Goal: Use online tool/utility: Utilize a website feature to perform a specific function

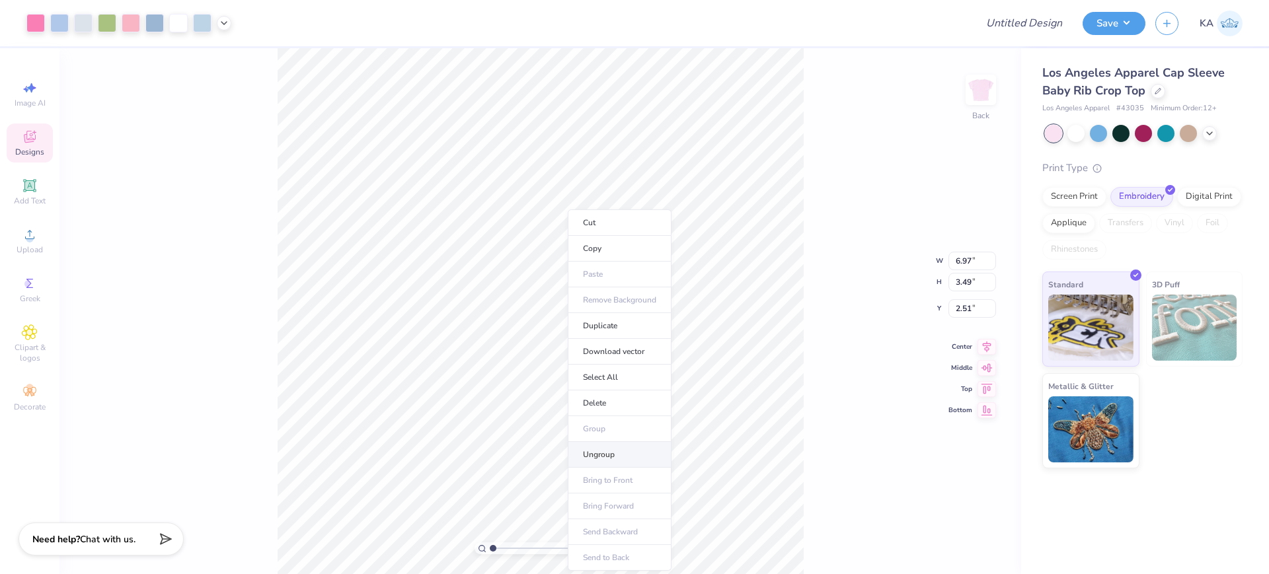
click at [619, 451] on li "Ungroup" at bounding box center [620, 455] width 104 height 26
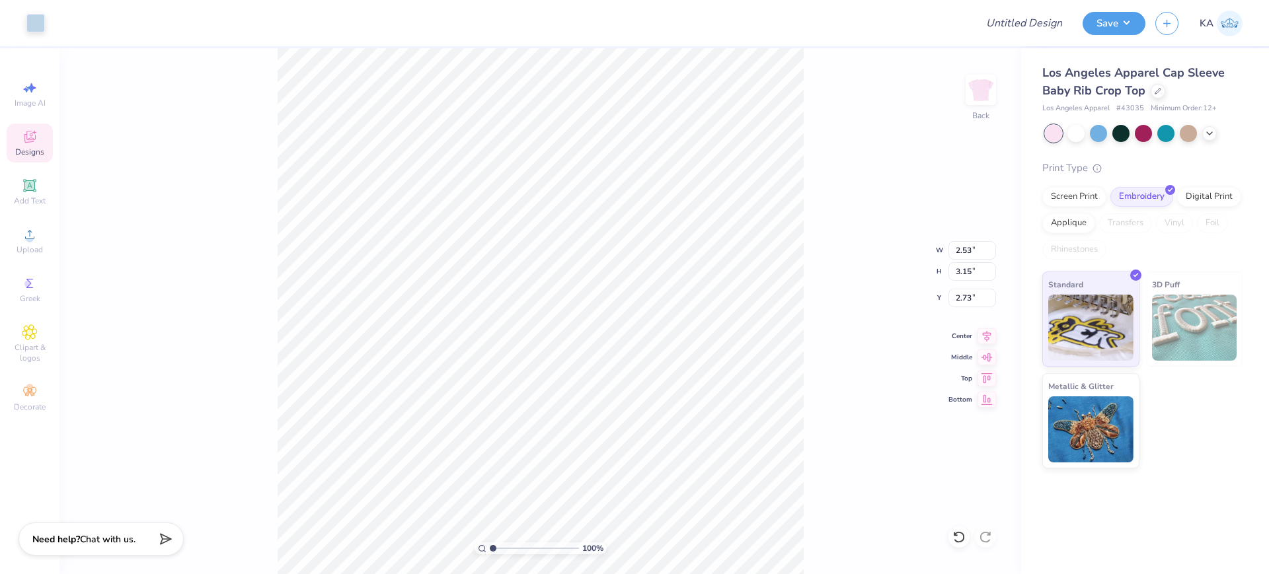
type input "6.85"
type input "3.38"
type input "2.56"
type input "6.97"
type input "3.49"
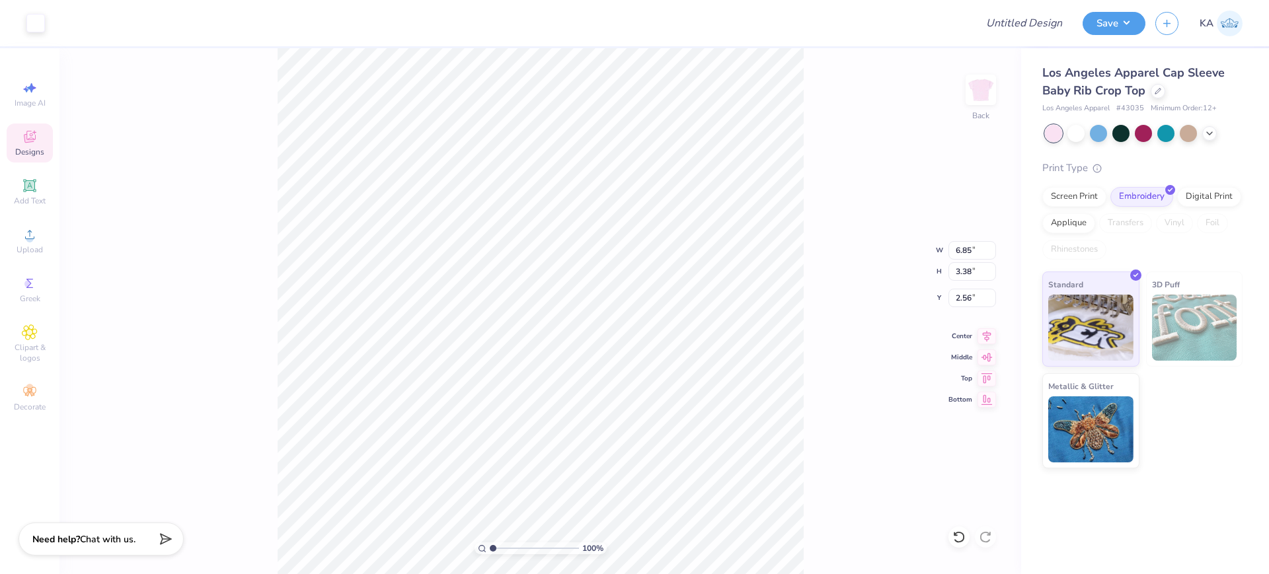
type input "2.51"
type input "6.97"
type input "3.49"
type input "2.51"
type input "6.85"
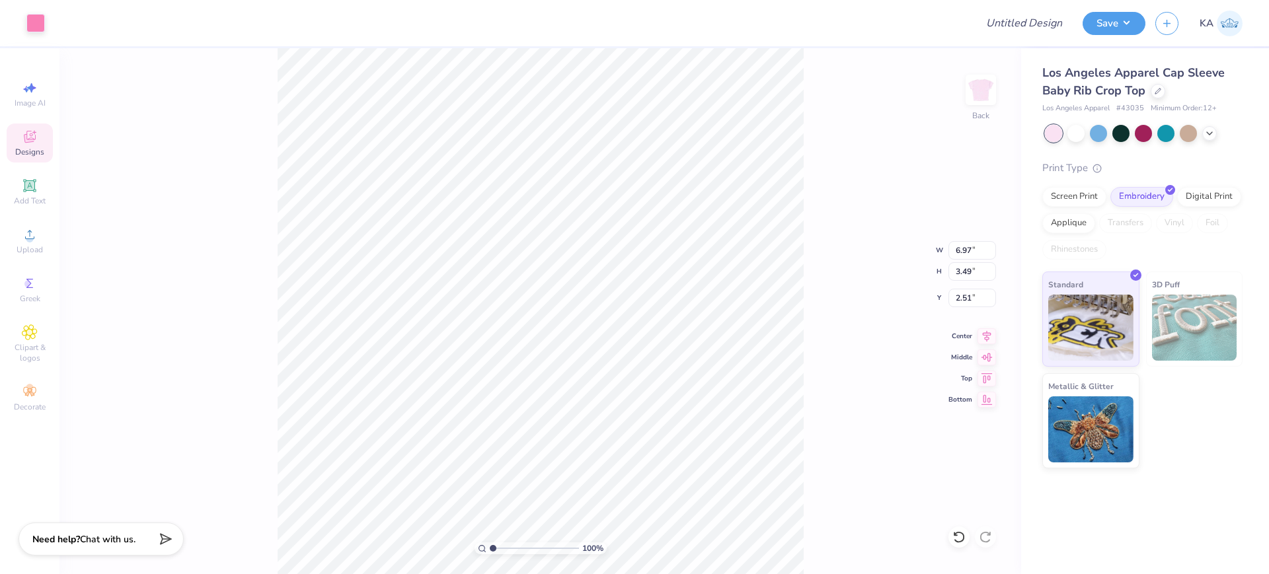
type input "3.38"
type input "5.06"
type input "6.97"
type input "3.49"
type input "3.26"
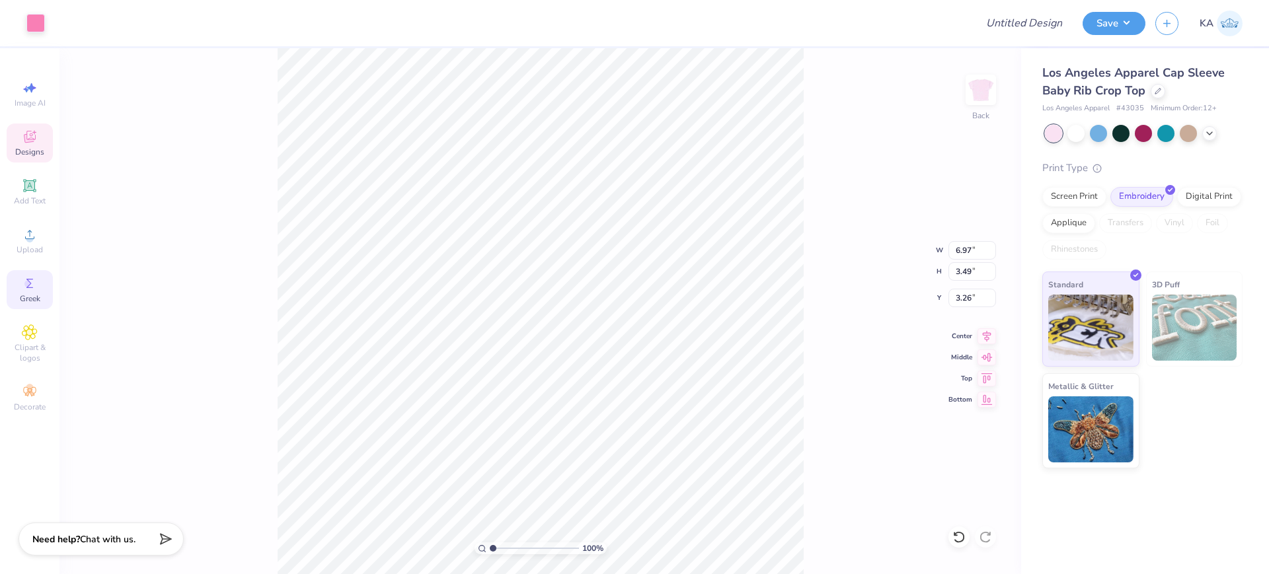
click at [36, 286] on icon at bounding box center [30, 284] width 16 height 16
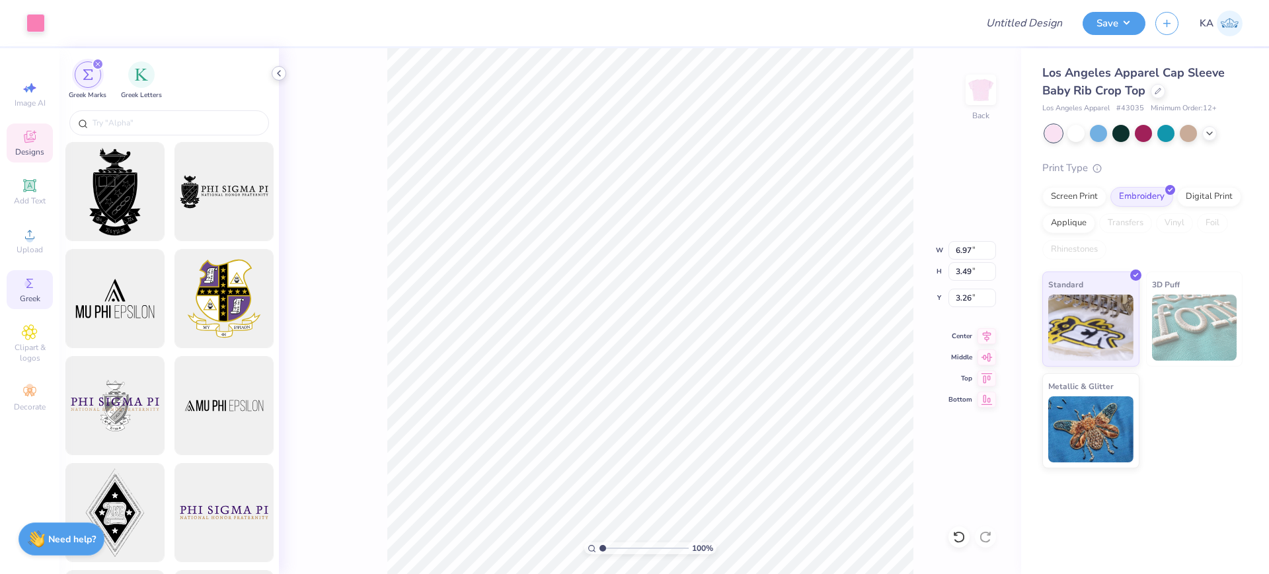
click at [282, 75] on icon at bounding box center [279, 73] width 11 height 11
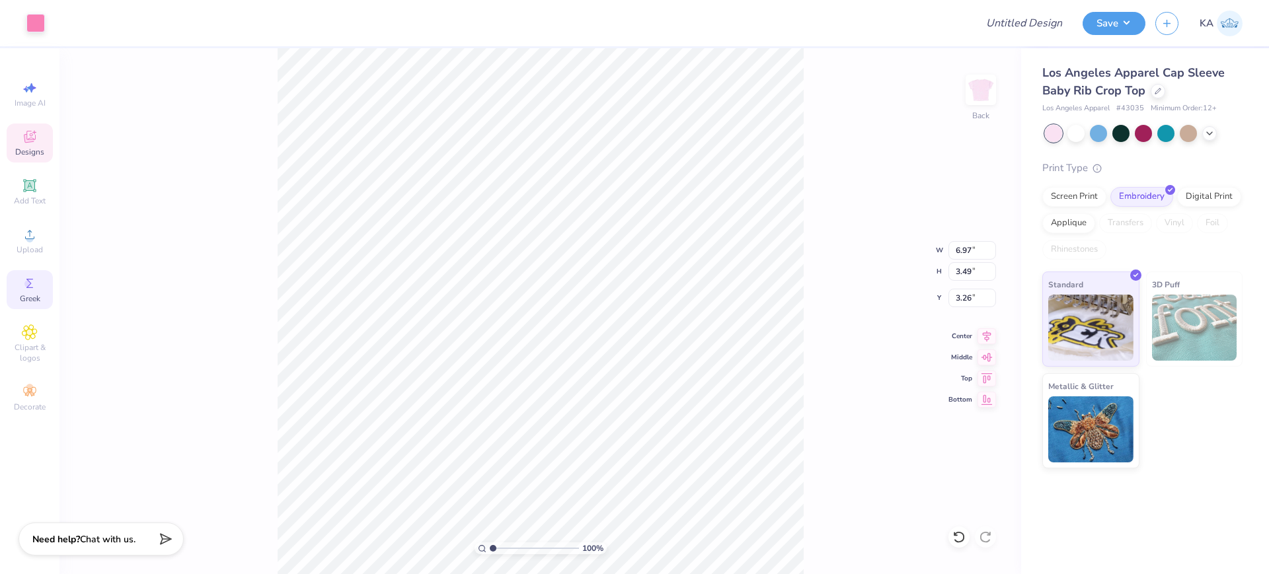
type input "2.53"
type input "3.15"
type input "0.50"
type input "6.97"
type input "3.49"
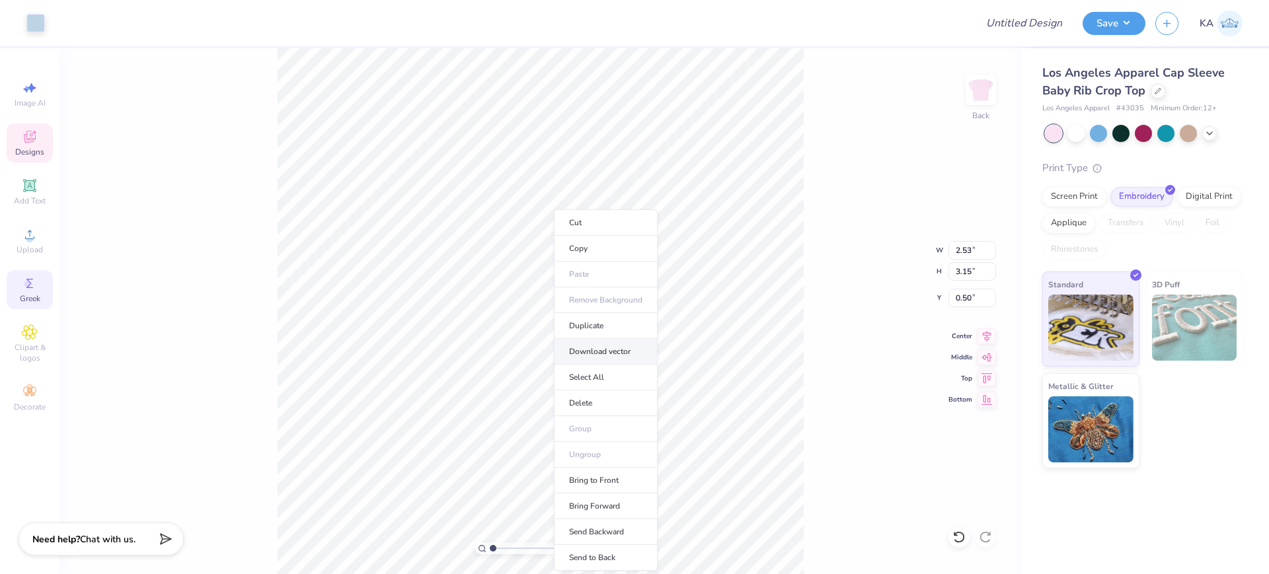
type input "3.26"
